Goal: Check status: Check status

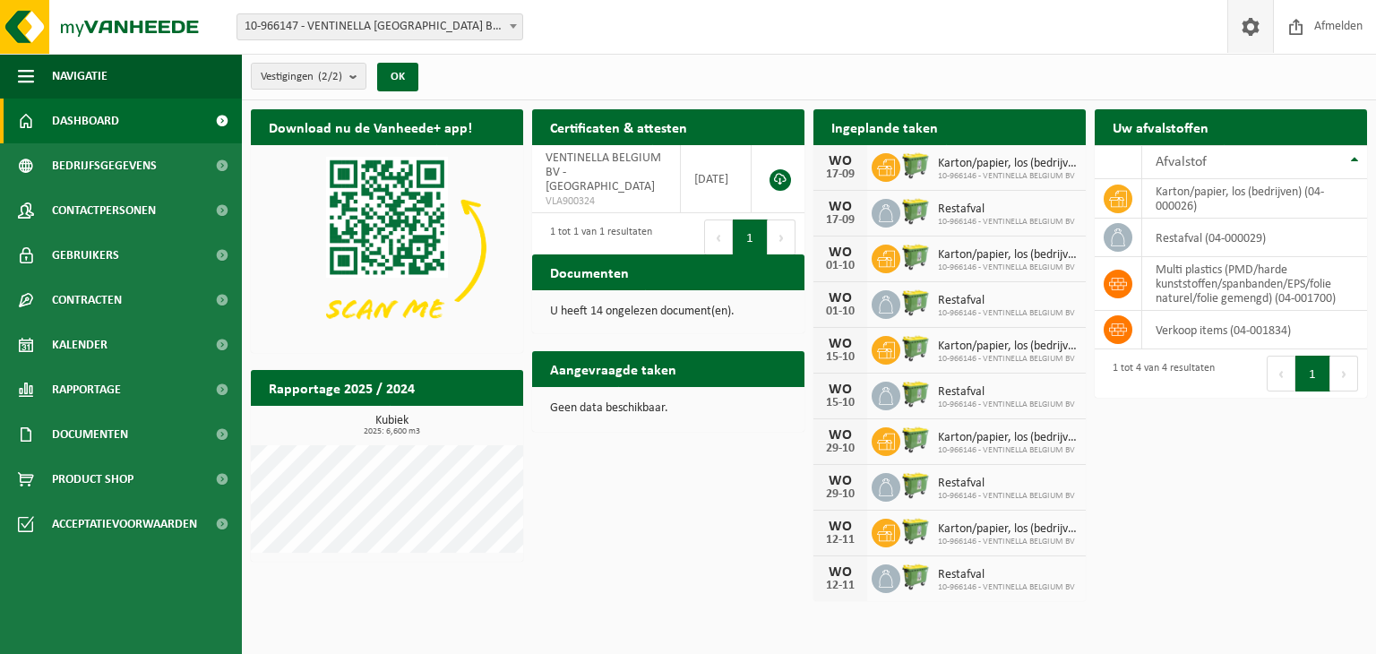
click at [1239, 27] on span at bounding box center [1250, 26] width 27 height 53
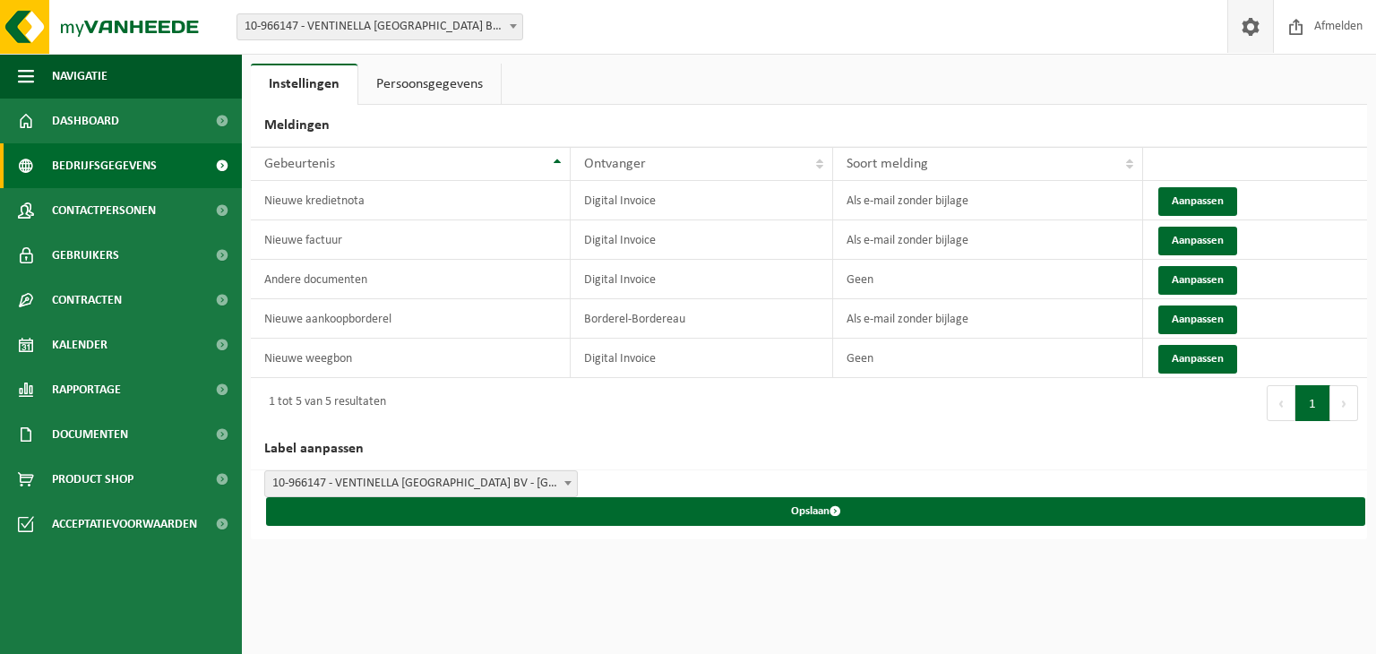
click at [113, 173] on span "Bedrijfsgegevens" at bounding box center [104, 165] width 105 height 45
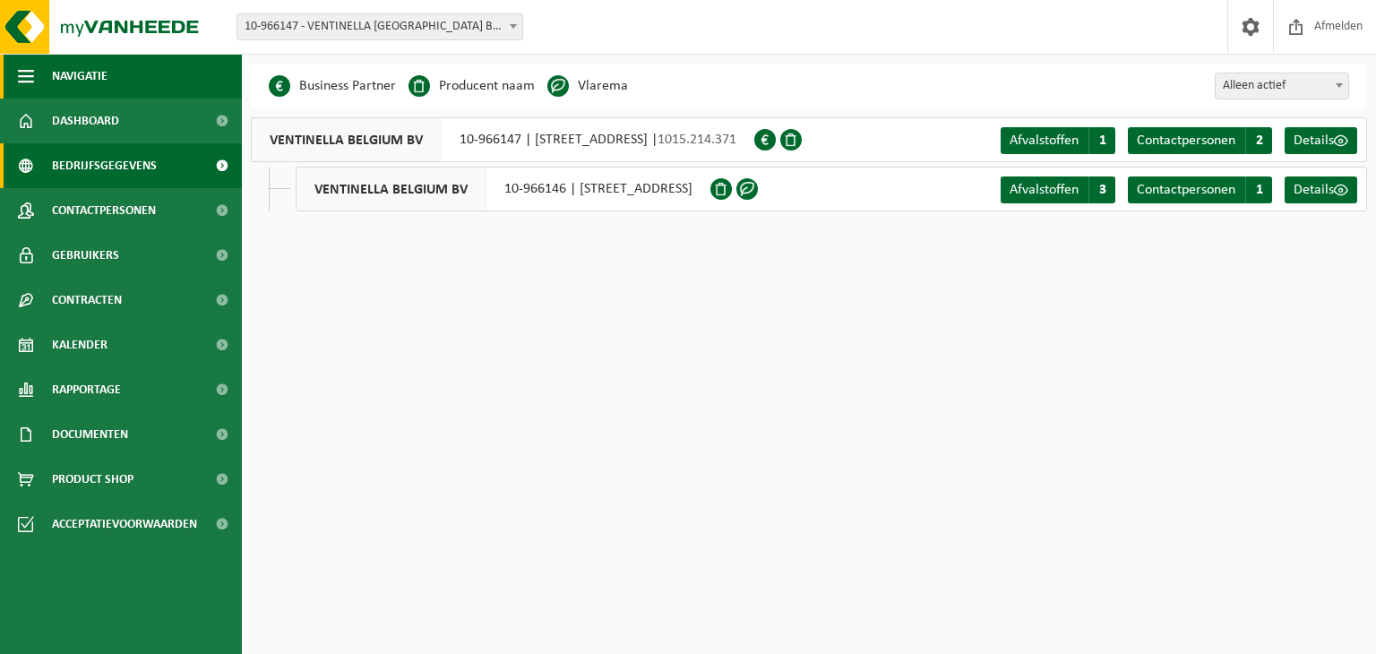
click at [117, 87] on button "Navigatie" at bounding box center [121, 76] width 242 height 45
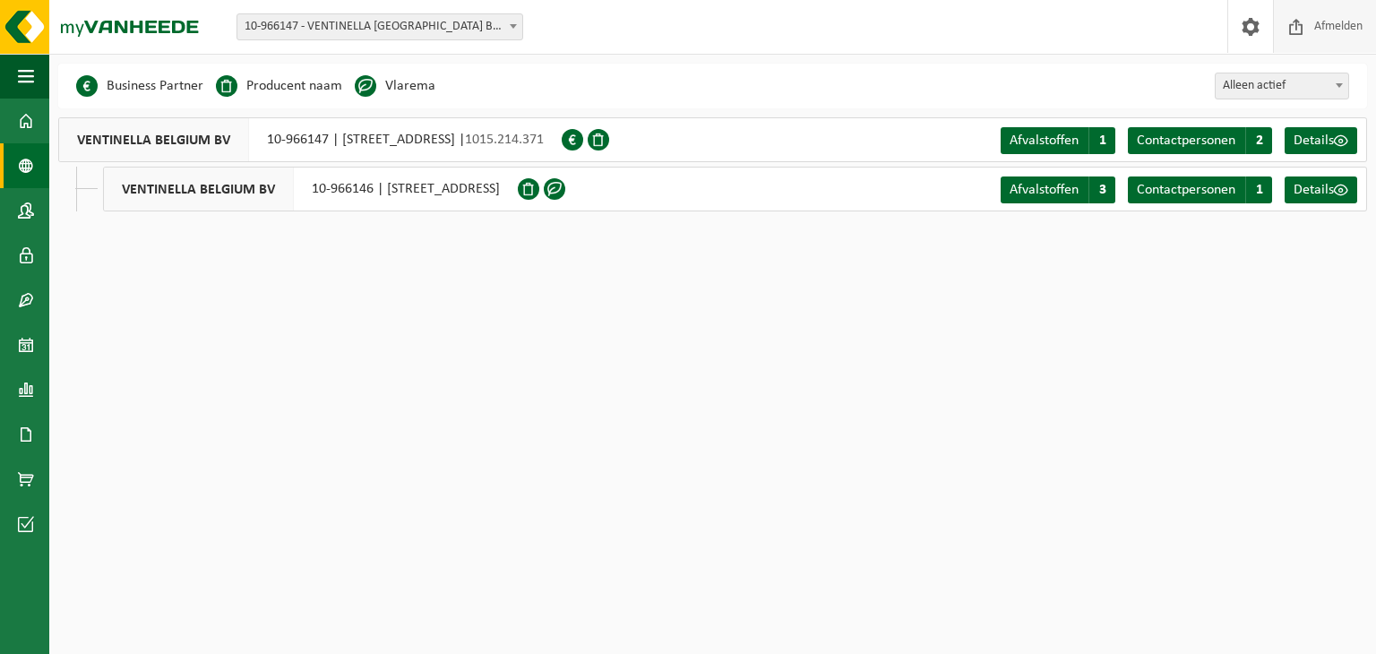
click at [1274, 33] on link "Afmelden" at bounding box center [1324, 26] width 103 height 53
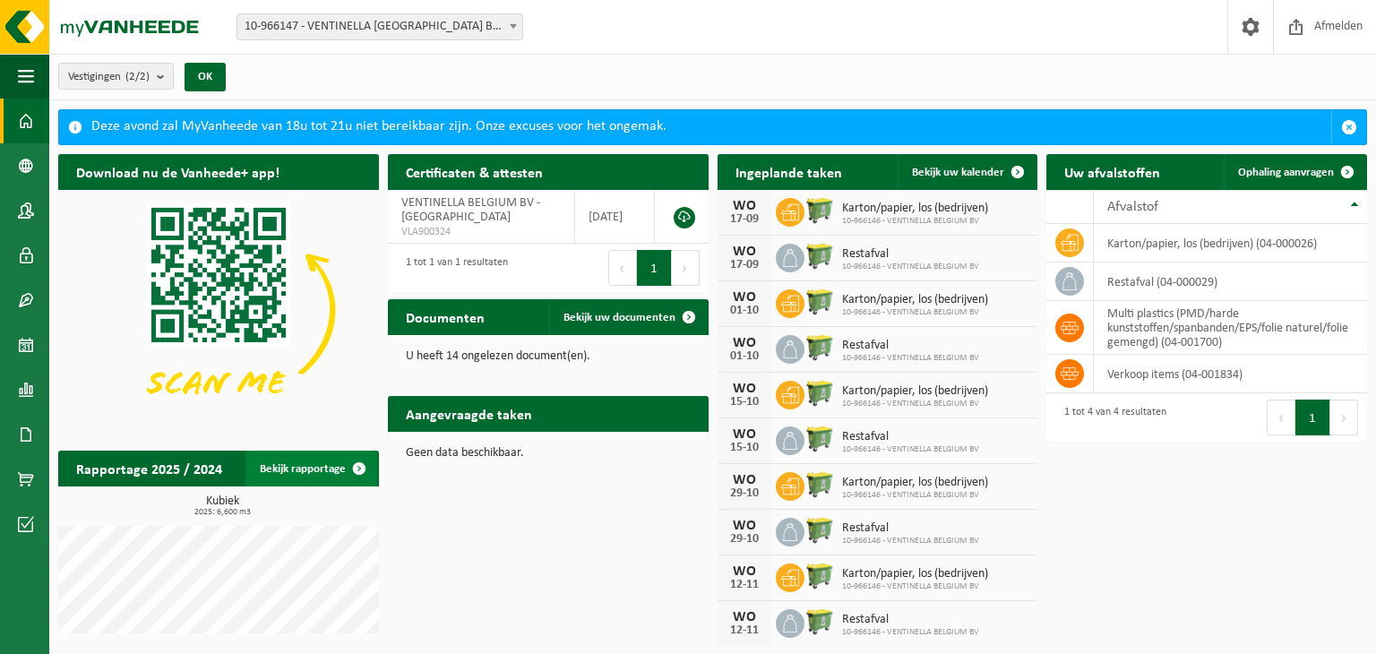
click at [330, 467] on link "Bekijk rapportage" at bounding box center [311, 469] width 132 height 36
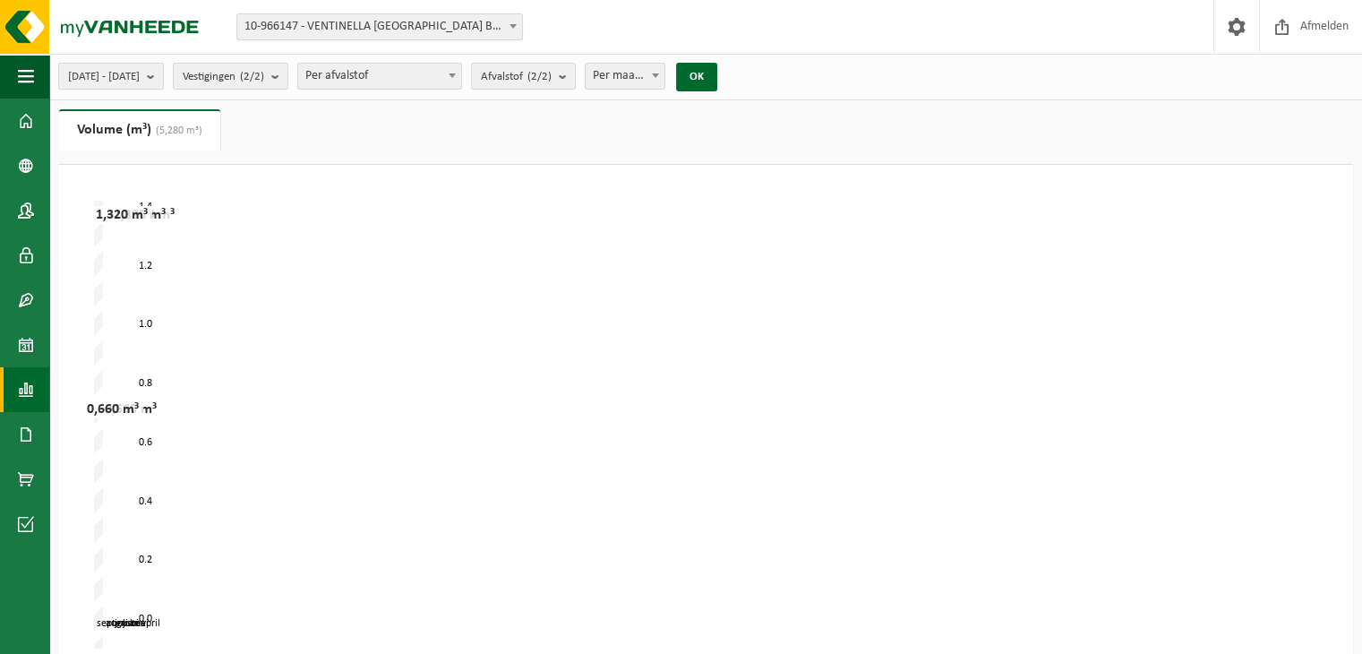
click at [140, 87] on span "[DATE] - [DATE]" at bounding box center [104, 77] width 72 height 27
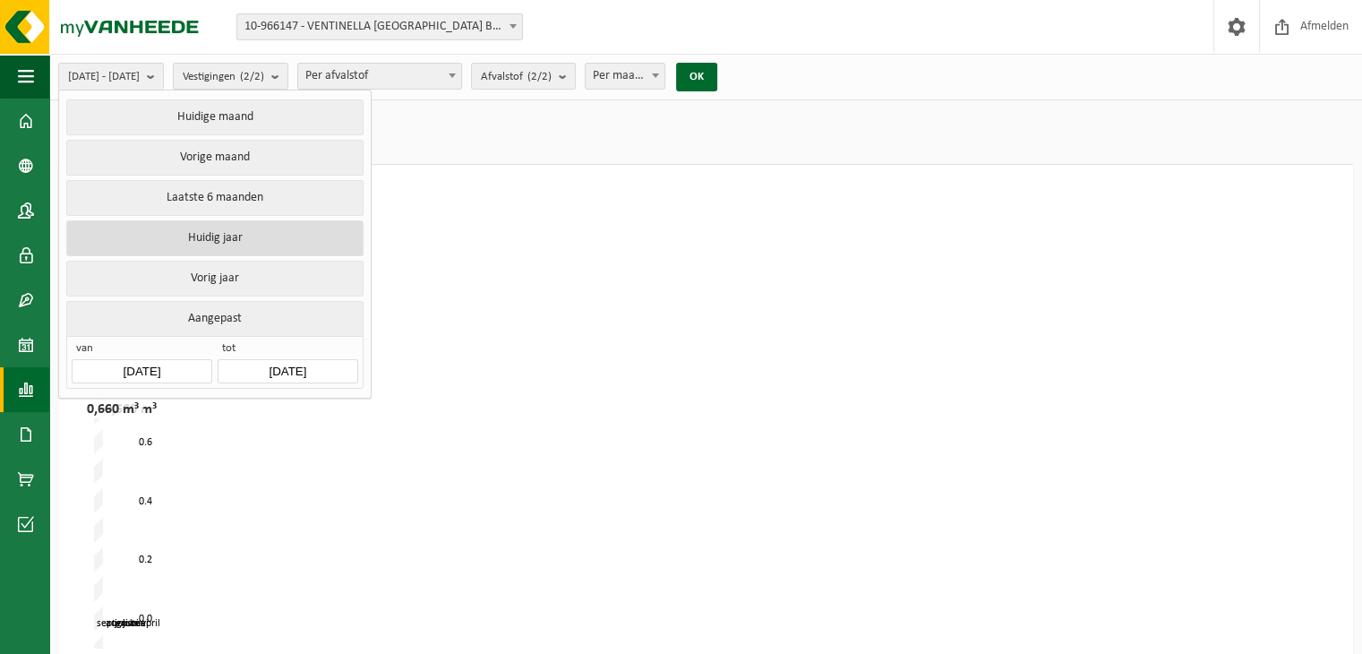
click at [165, 244] on button "Huidig jaar" at bounding box center [214, 238] width 296 height 36
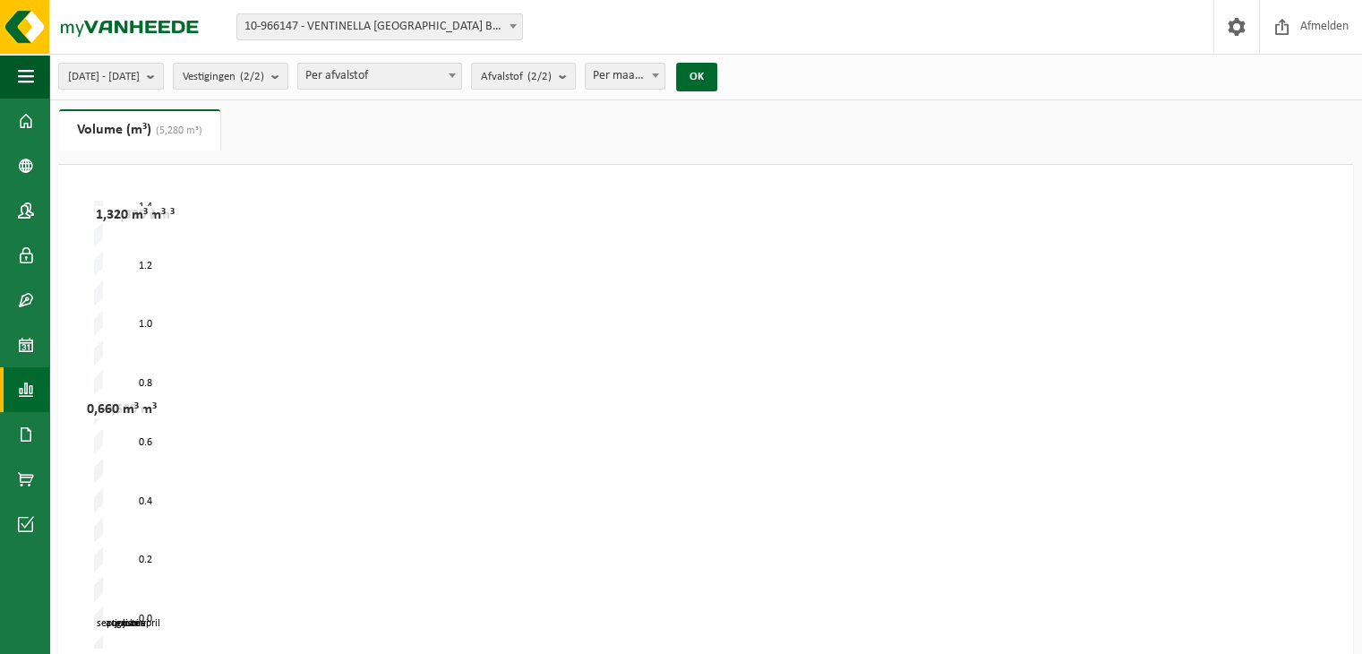
click at [332, 55] on div "[DATE] - [DATE] Huidige maand Vorige maand Laatste 6 maanden Huidig jaar Vorig …" at bounding box center [705, 77] width 1313 height 47
click at [313, 99] on div "[DATE] - [DATE] Huidige maand Vorige maand Laatste 6 maanden Huidig jaar Vorig …" at bounding box center [681, 505] width 1362 height 1010
click at [264, 79] on count "(2/2)" at bounding box center [252, 77] width 24 height 12
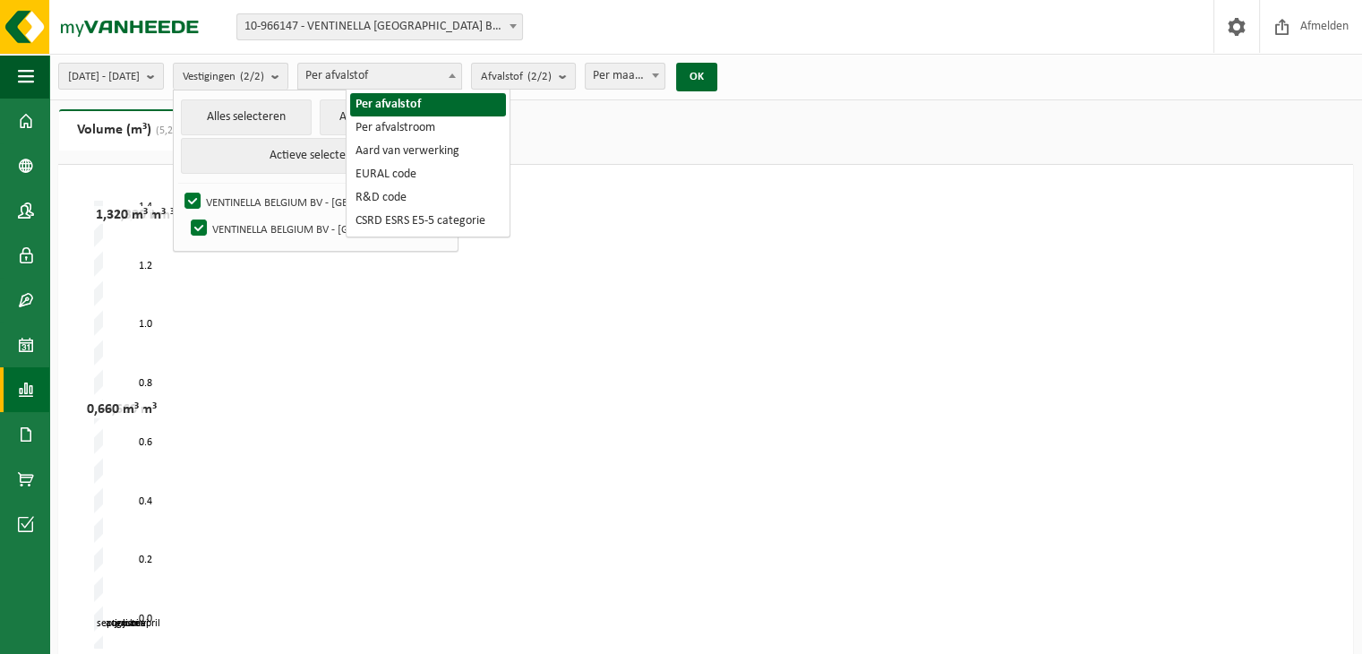
click at [387, 79] on span "Per afvalstof" at bounding box center [379, 76] width 163 height 25
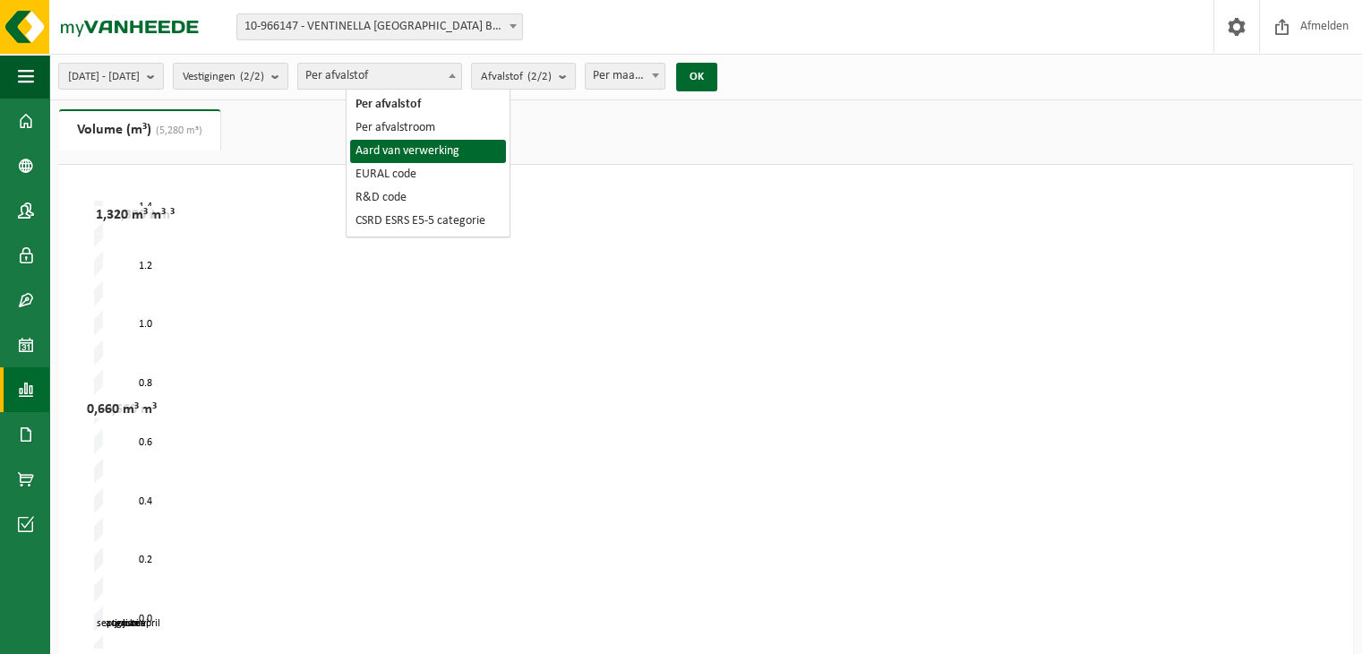
click at [552, 167] on div "Even geduld. Door de grote hoeveelheid gegevens duurt het laden even. mei juni …" at bounding box center [705, 455] width 1295 height 581
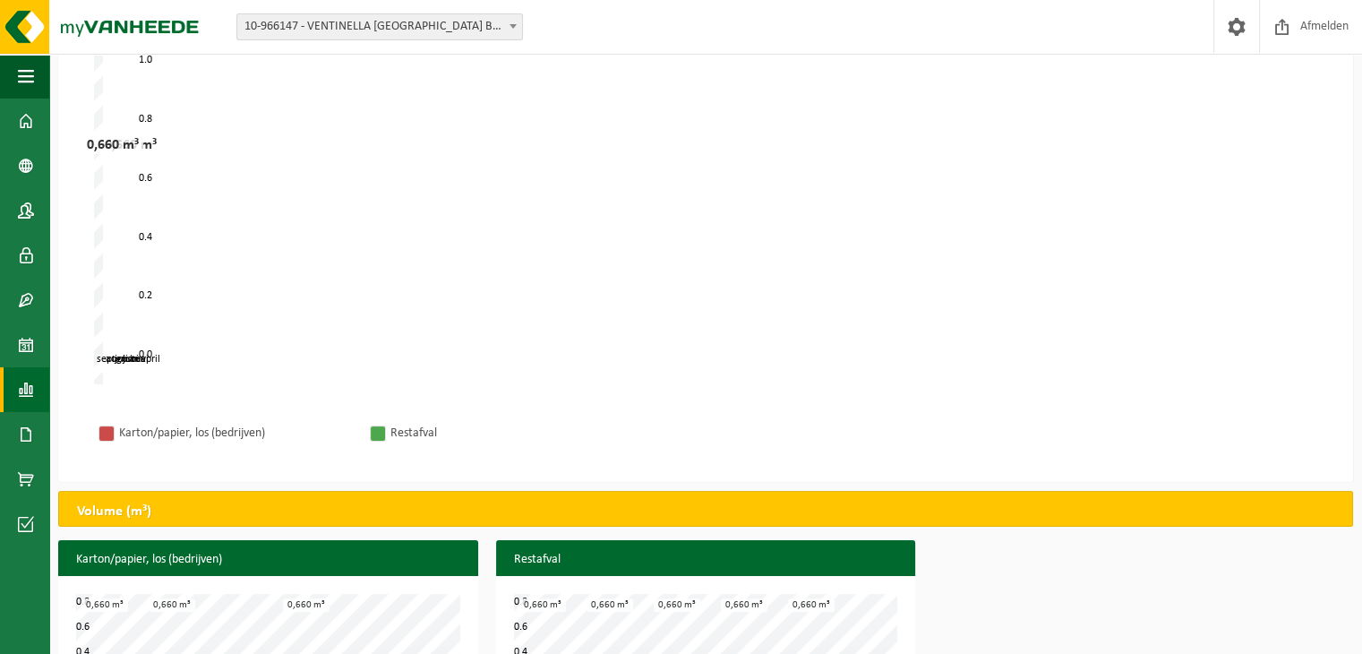
scroll to position [365, 0]
